Goal: Task Accomplishment & Management: Complete application form

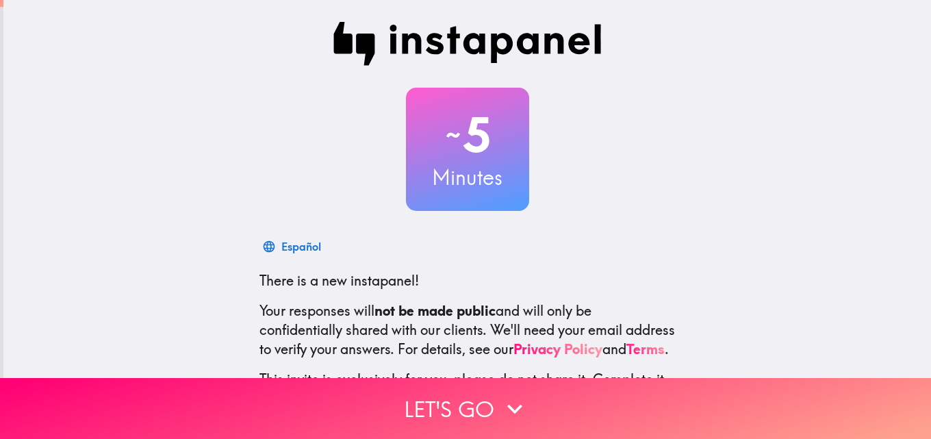
scroll to position [131, 0]
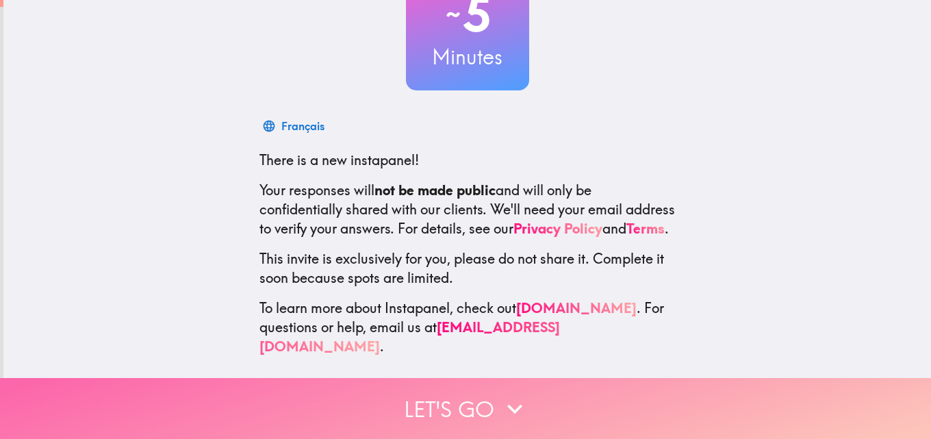
click at [450, 403] on button "Let's go" at bounding box center [465, 408] width 931 height 61
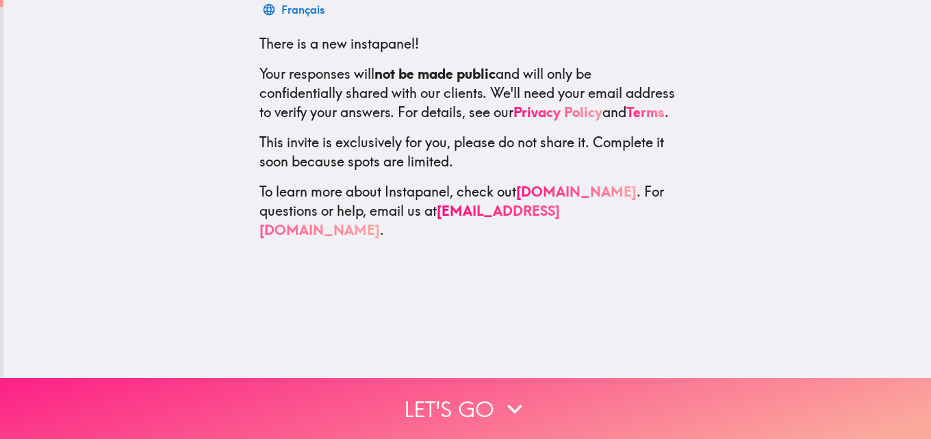
scroll to position [0, 0]
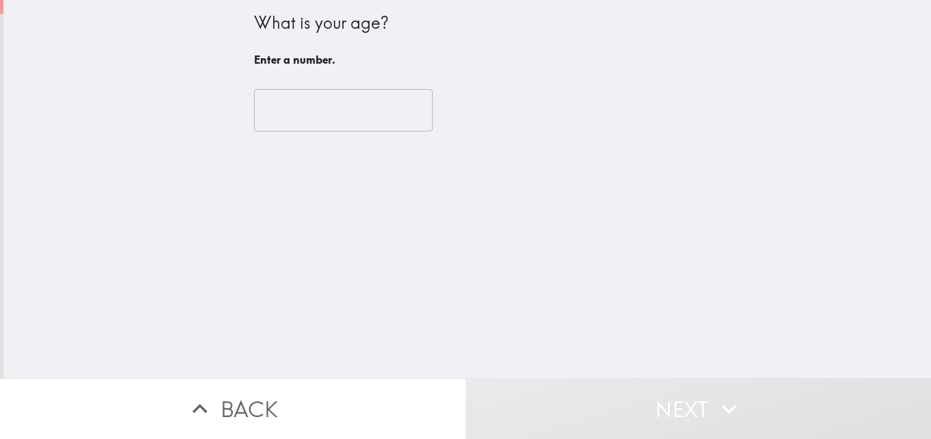
click at [373, 121] on input "number" at bounding box center [343, 110] width 179 height 42
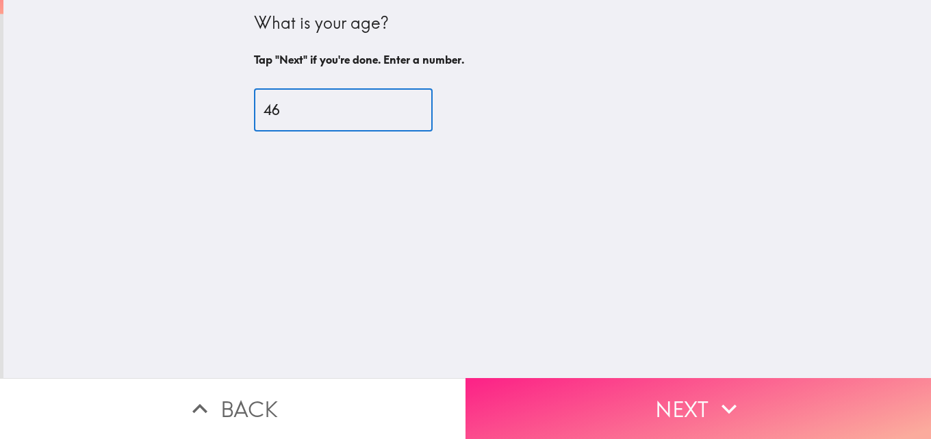
type input "46"
click at [629, 389] on button "Next" at bounding box center [699, 408] width 466 height 61
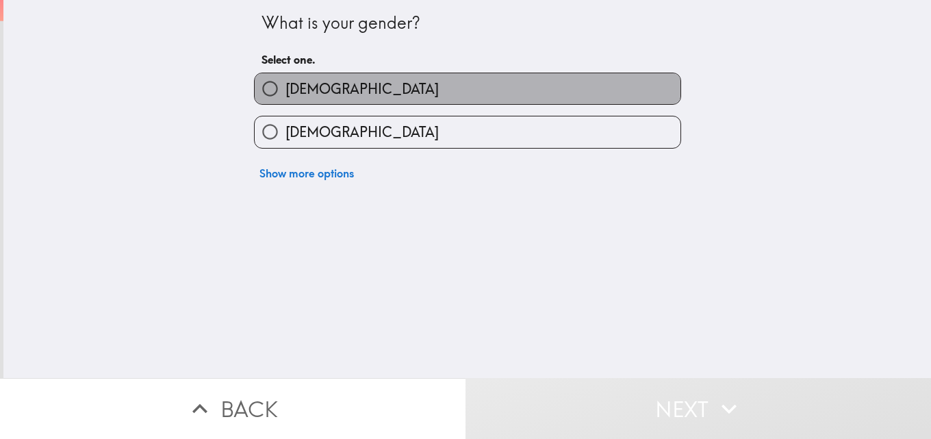
click at [425, 97] on label "[DEMOGRAPHIC_DATA]" at bounding box center [468, 88] width 426 height 31
click at [286, 97] on input "[DEMOGRAPHIC_DATA]" at bounding box center [270, 88] width 31 height 31
radio input "true"
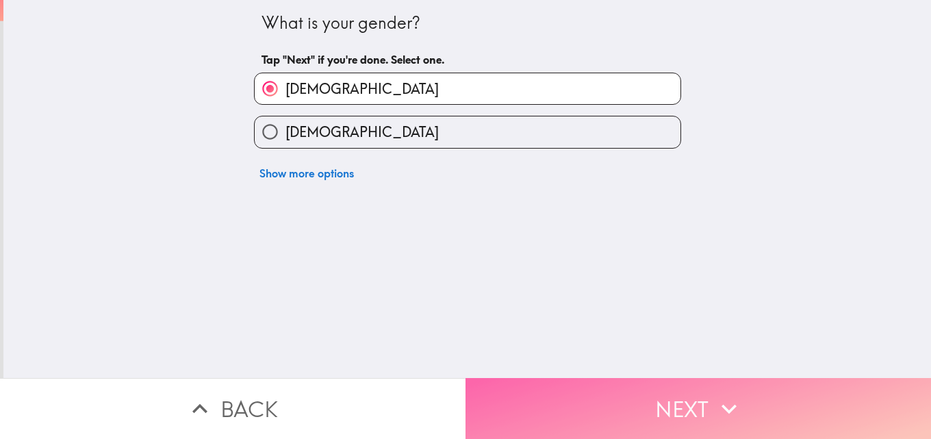
click at [636, 410] on button "Next" at bounding box center [699, 408] width 466 height 61
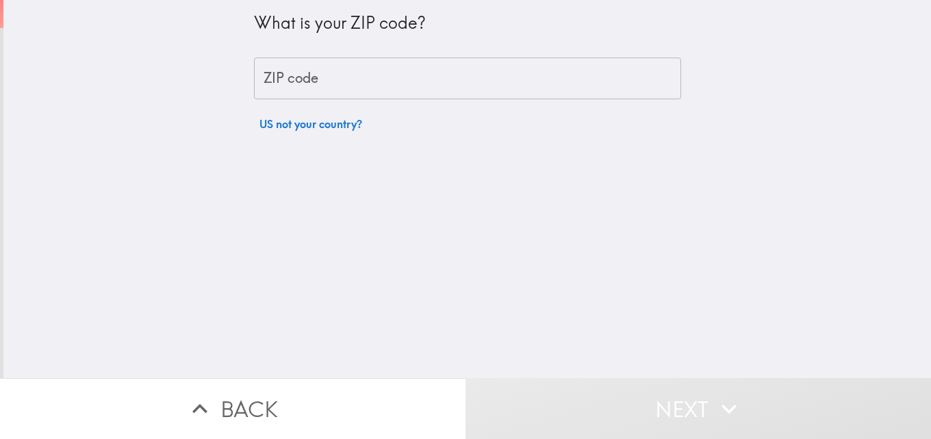
click at [424, 67] on input "ZIP code" at bounding box center [467, 79] width 427 height 42
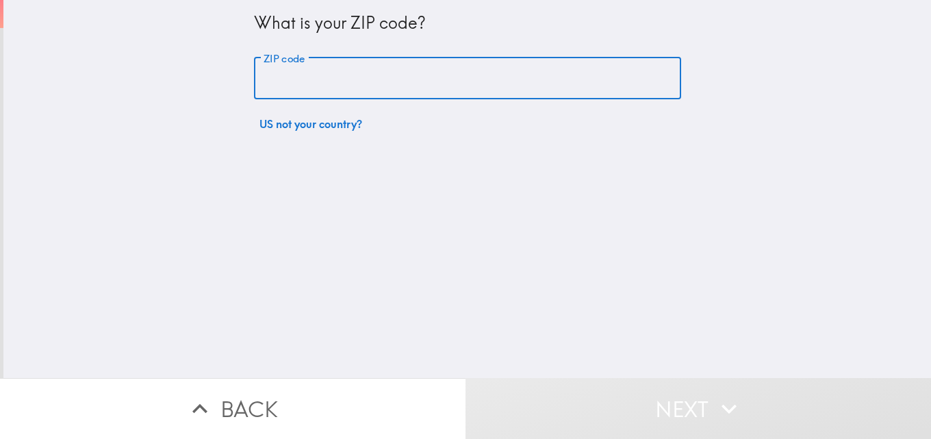
type input "90012"
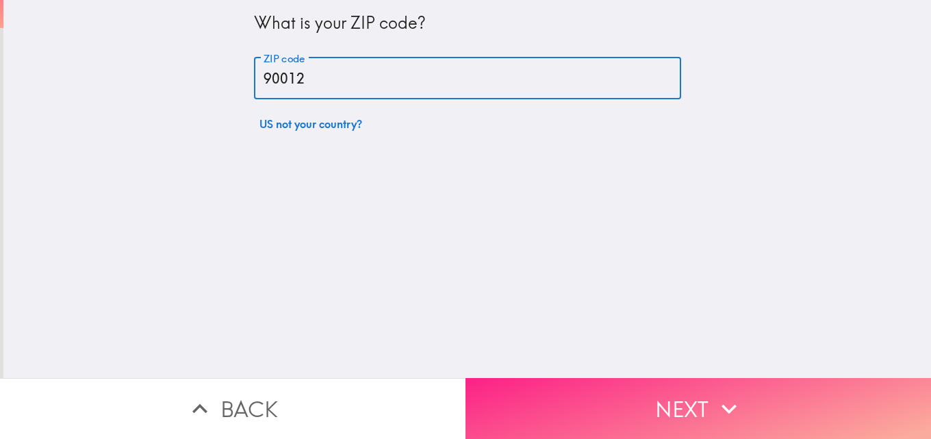
click at [661, 393] on button "Next" at bounding box center [699, 408] width 466 height 61
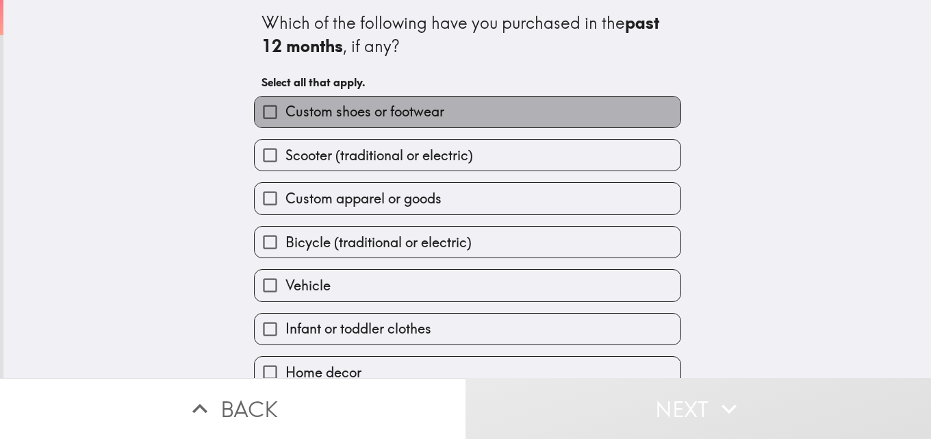
click at [466, 108] on label "Custom shoes or footwear" at bounding box center [468, 112] width 426 height 31
click at [286, 108] on input "Custom shoes or footwear" at bounding box center [270, 112] width 31 height 31
checkbox input "true"
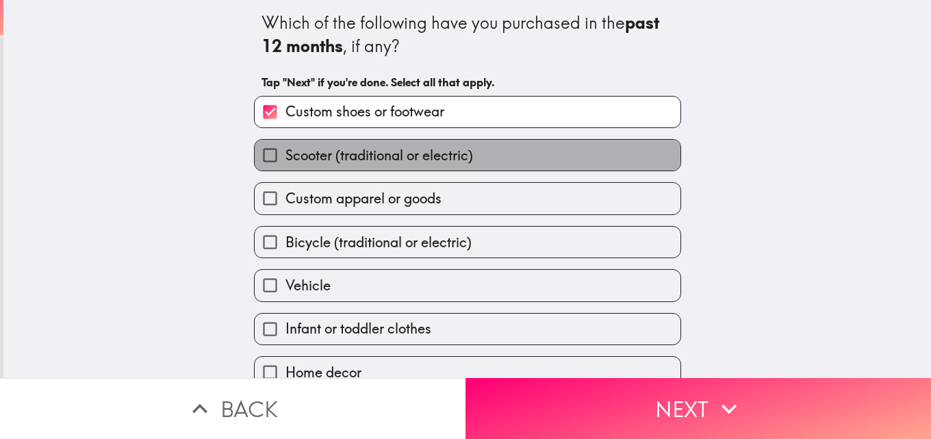
click at [458, 152] on span "Scooter (traditional or electric)" at bounding box center [380, 155] width 188 height 19
click at [286, 152] on input "Scooter (traditional or electric)" at bounding box center [270, 155] width 31 height 31
checkbox input "true"
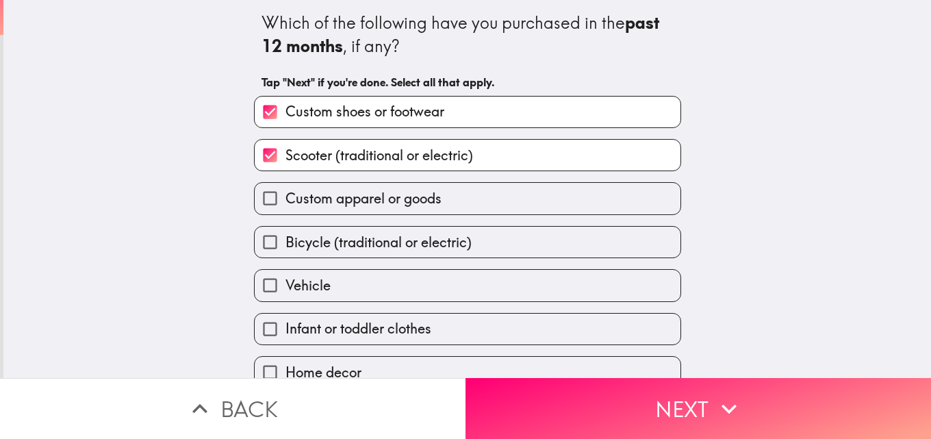
click at [437, 281] on label "Vehicle" at bounding box center [468, 285] width 426 height 31
click at [286, 281] on input "Vehicle" at bounding box center [270, 285] width 31 height 31
checkbox input "true"
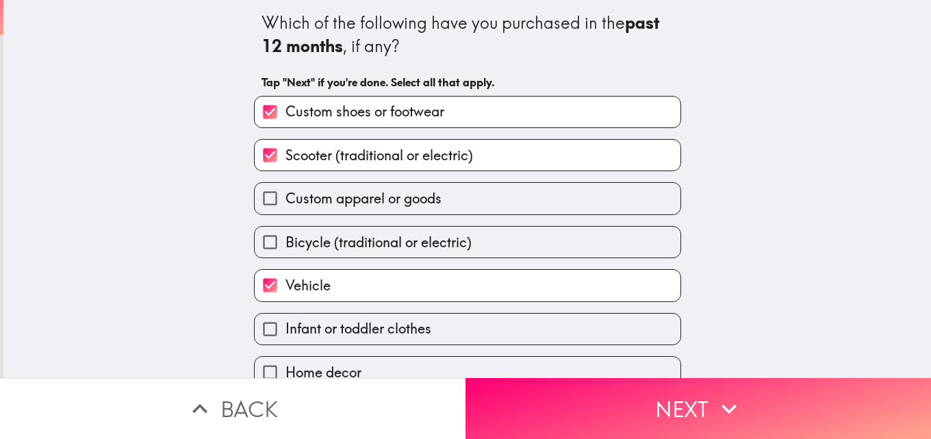
scroll to position [64, 0]
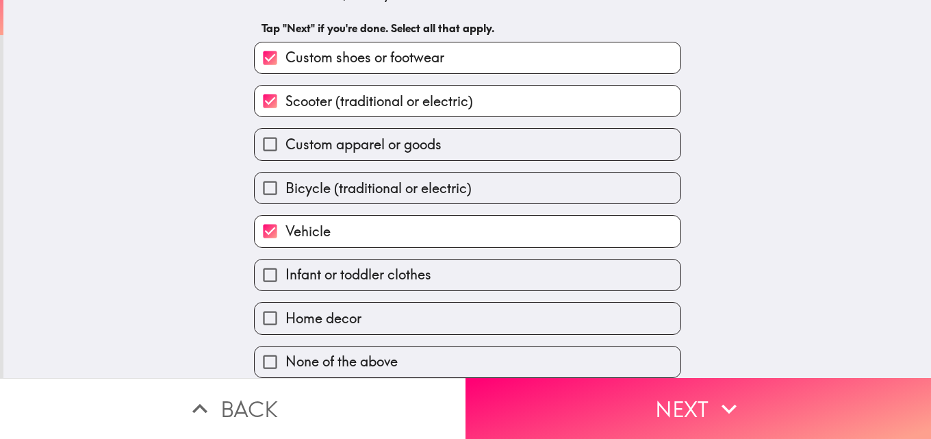
click at [439, 309] on label "Home decor" at bounding box center [468, 318] width 426 height 31
click at [286, 309] on input "Home decor" at bounding box center [270, 318] width 31 height 31
checkbox input "true"
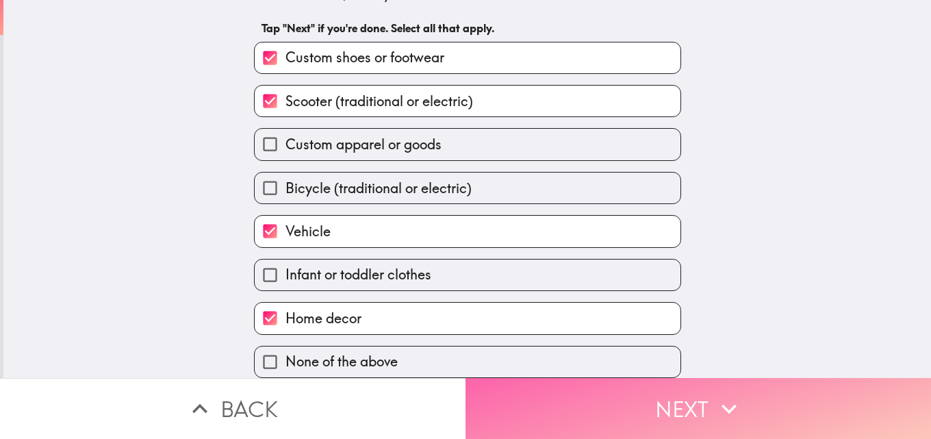
click at [627, 402] on button "Next" at bounding box center [699, 408] width 466 height 61
